Goal: Task Accomplishment & Management: Use online tool/utility

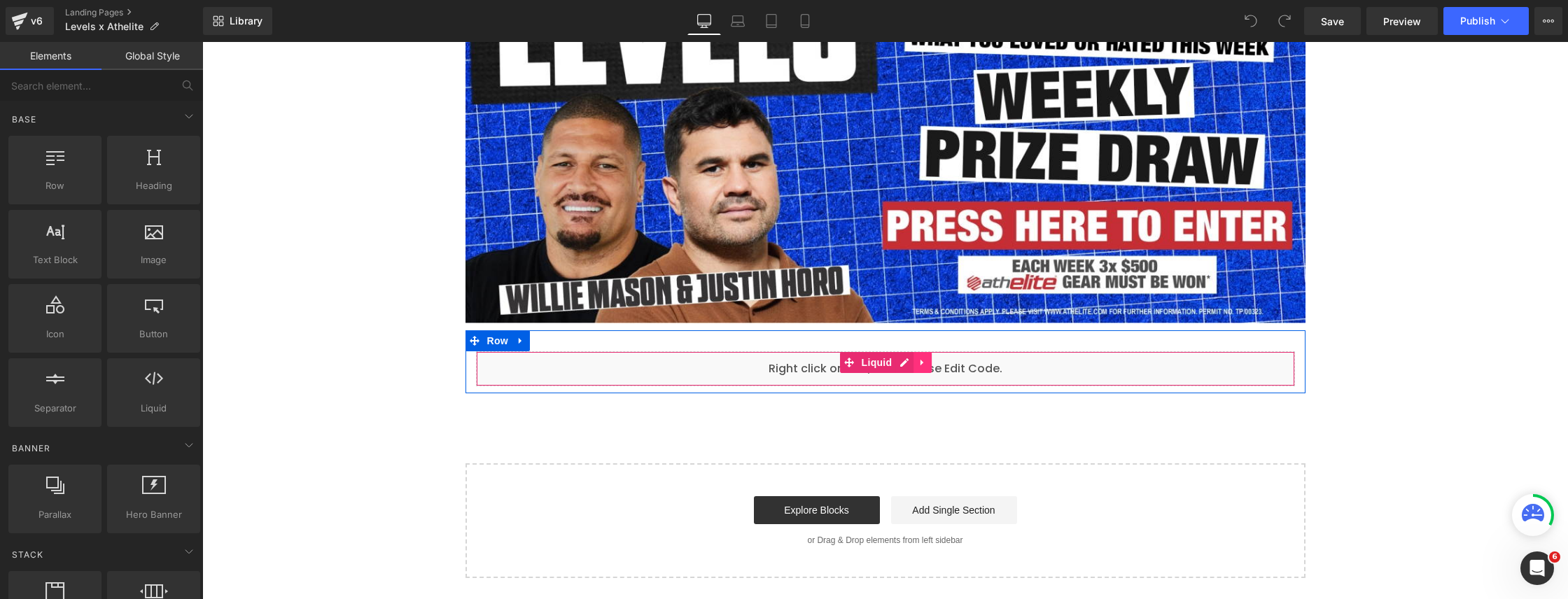
click at [920, 364] on icon at bounding box center [922, 363] width 3 height 6
click at [894, 358] on icon at bounding box center [895, 363] width 10 height 11
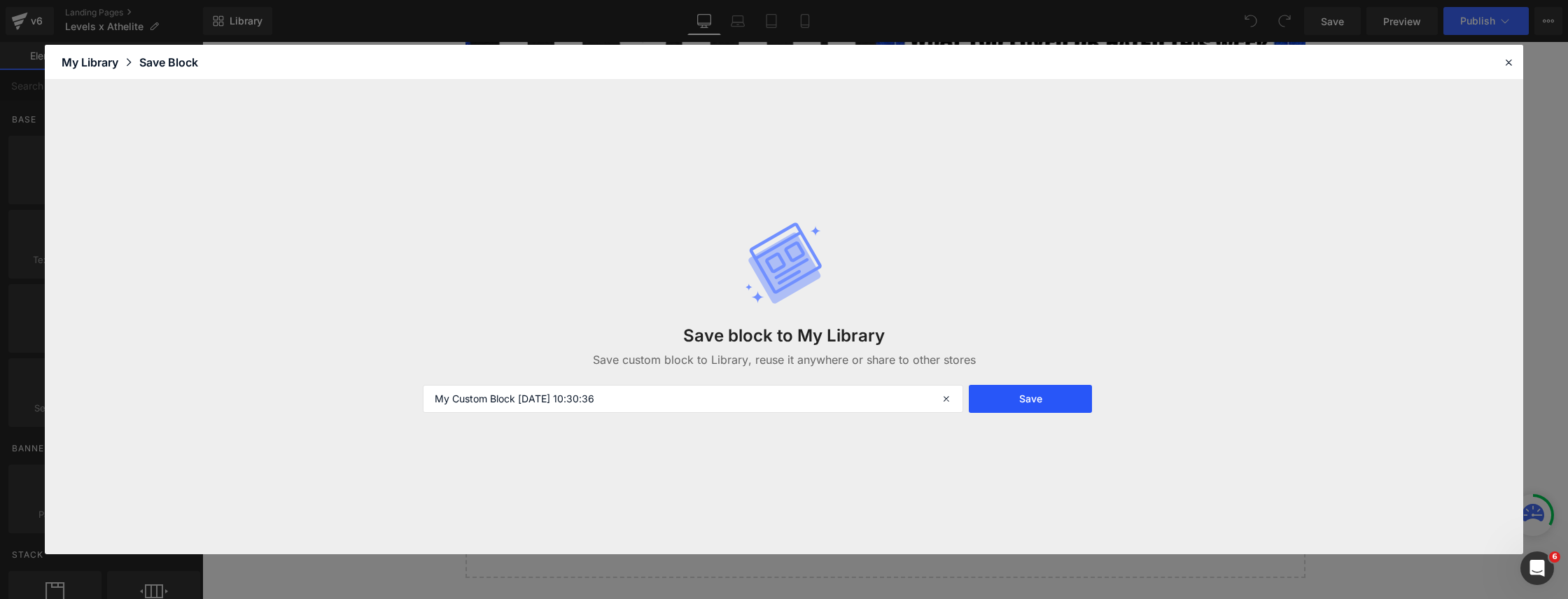
click at [1001, 405] on button "Save" at bounding box center [1031, 399] width 123 height 28
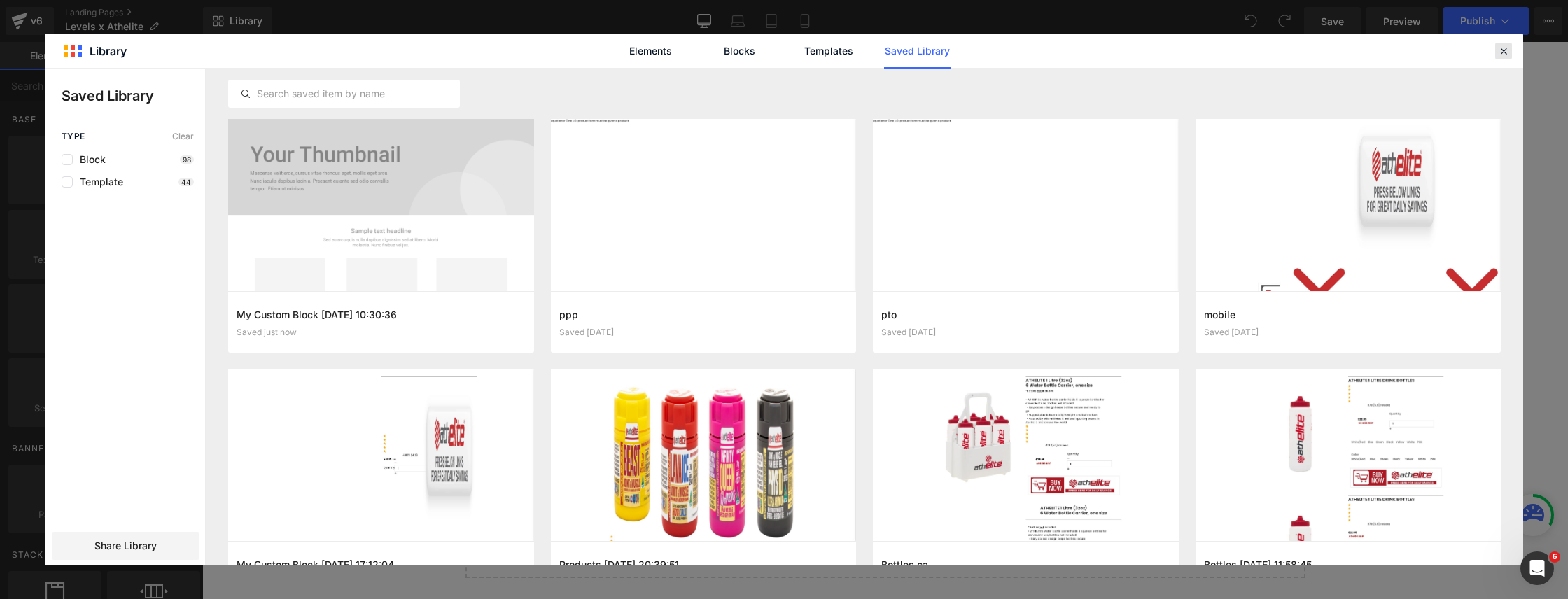
click at [1502, 56] on icon at bounding box center [1503, 51] width 12 height 12
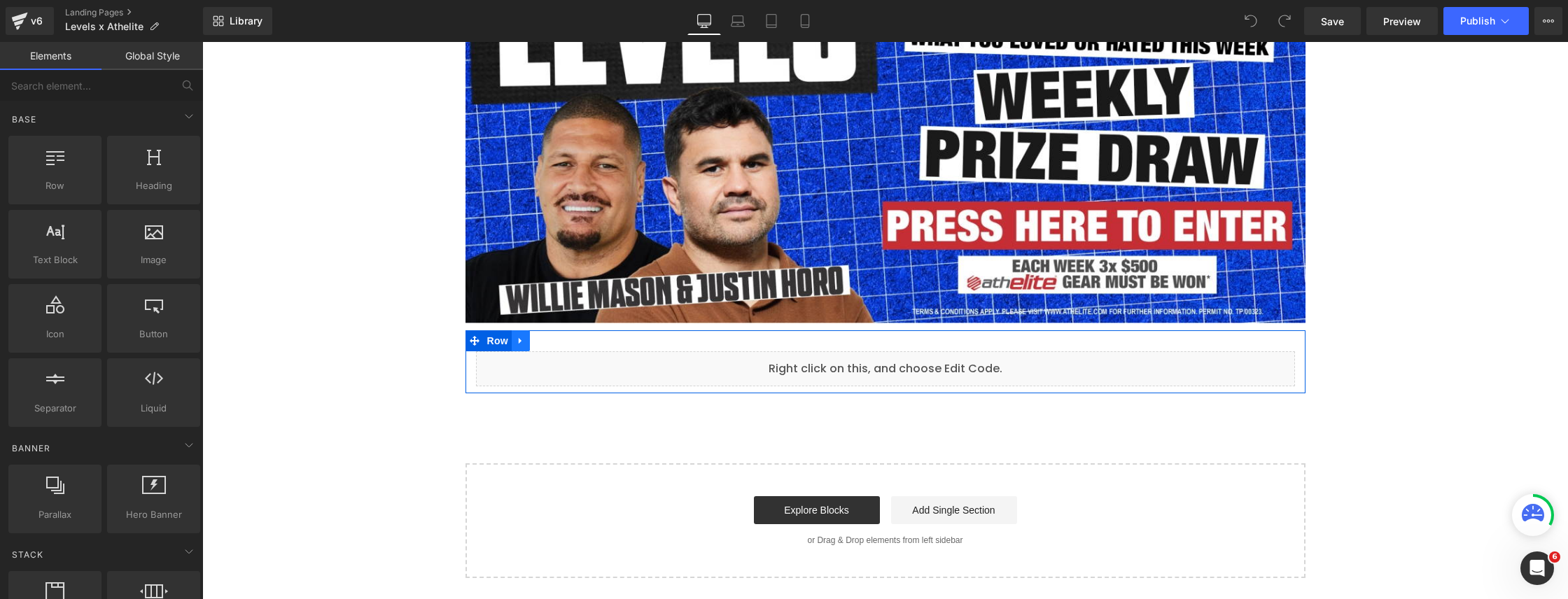
click at [521, 340] on icon at bounding box center [520, 342] width 10 height 11
click at [552, 340] on icon at bounding box center [557, 341] width 10 height 10
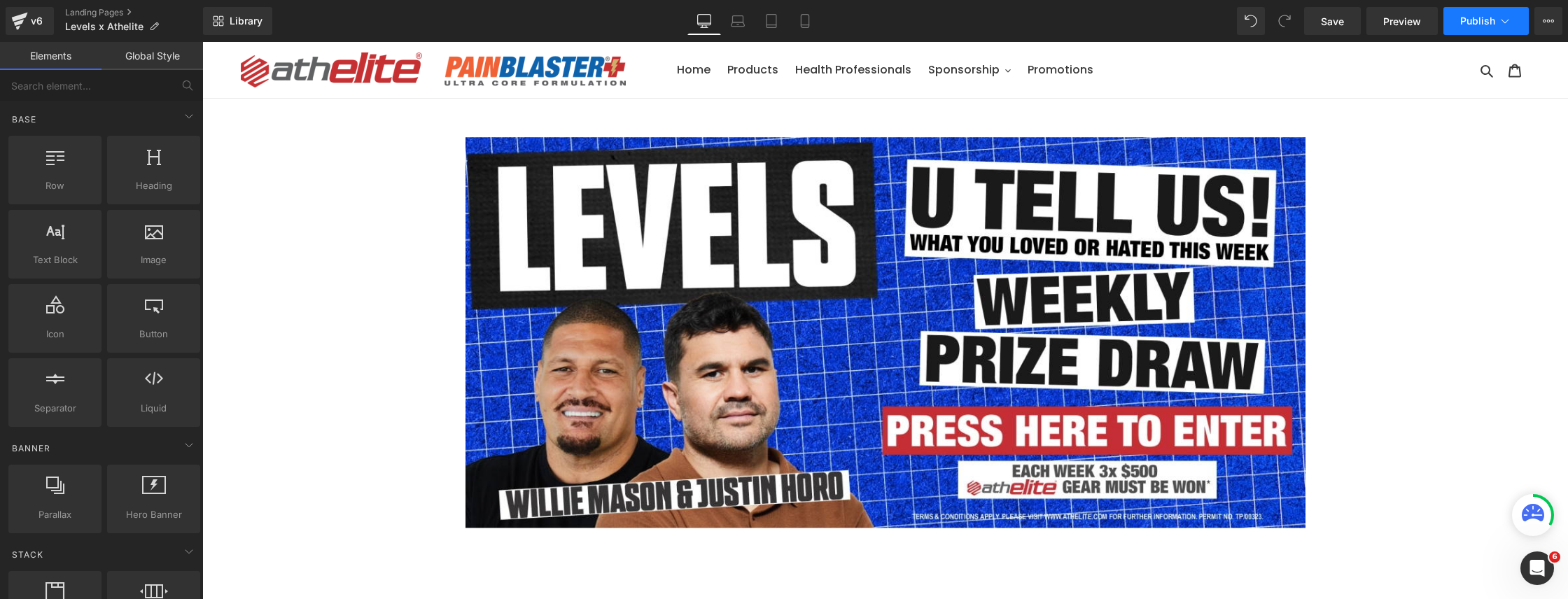
click at [1449, 20] on button "Publish" at bounding box center [1486, 21] width 86 height 28
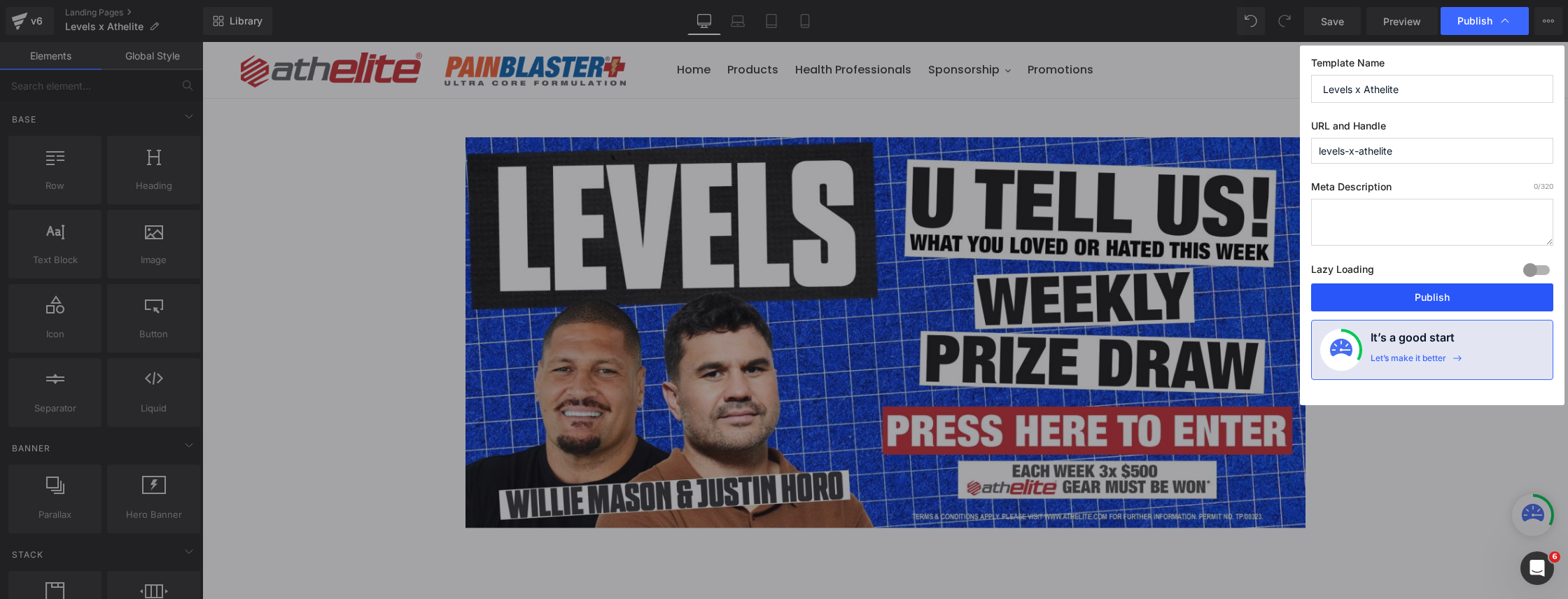
drag, startPoint x: 1382, startPoint y: 301, endPoint x: 1168, endPoint y: 257, distance: 218.5
click at [1382, 301] on button "Publish" at bounding box center [1432, 298] width 242 height 28
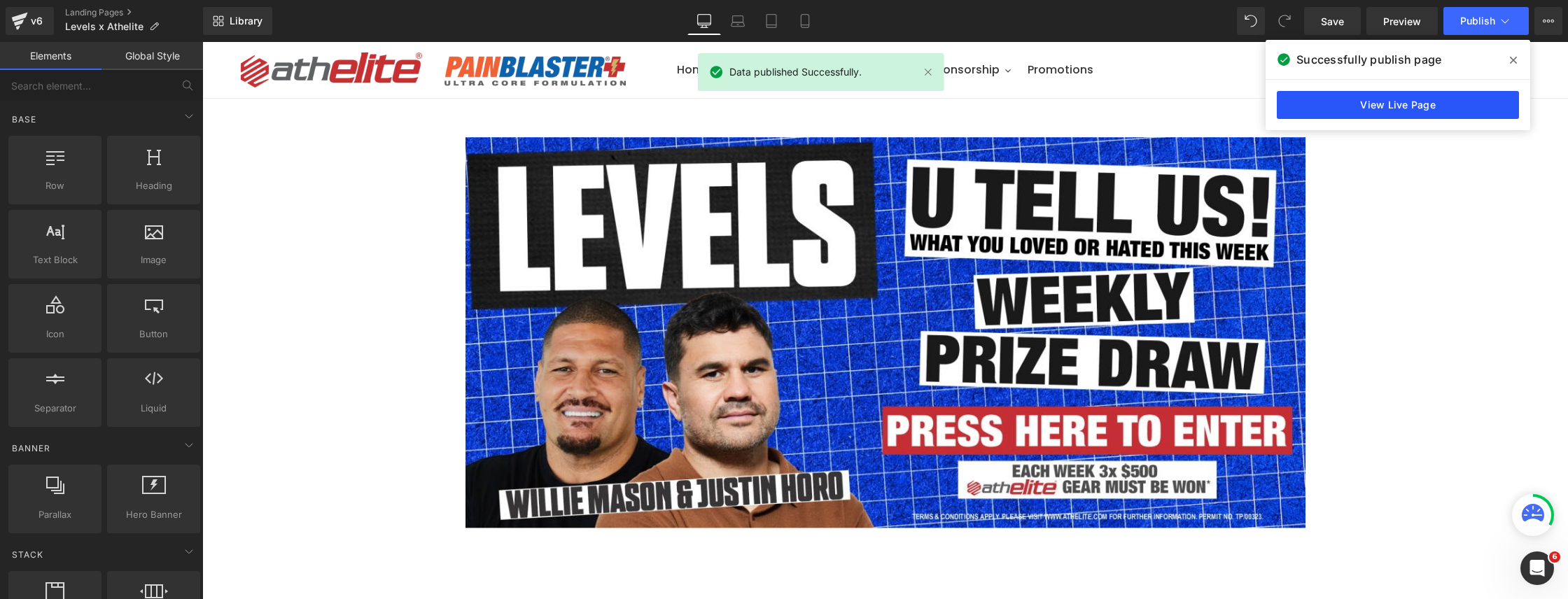
click at [1395, 103] on link "View Live Page" at bounding box center [1398, 105] width 242 height 28
